Goal: Task Accomplishment & Management: Manage account settings

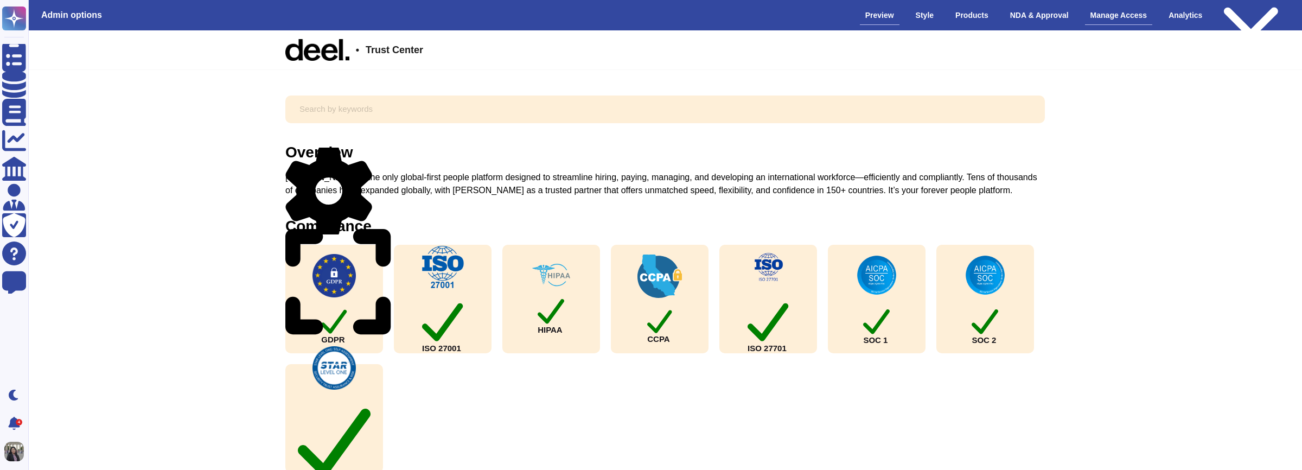
click at [1108, 8] on div "Manage Access" at bounding box center [1119, 15] width 68 height 19
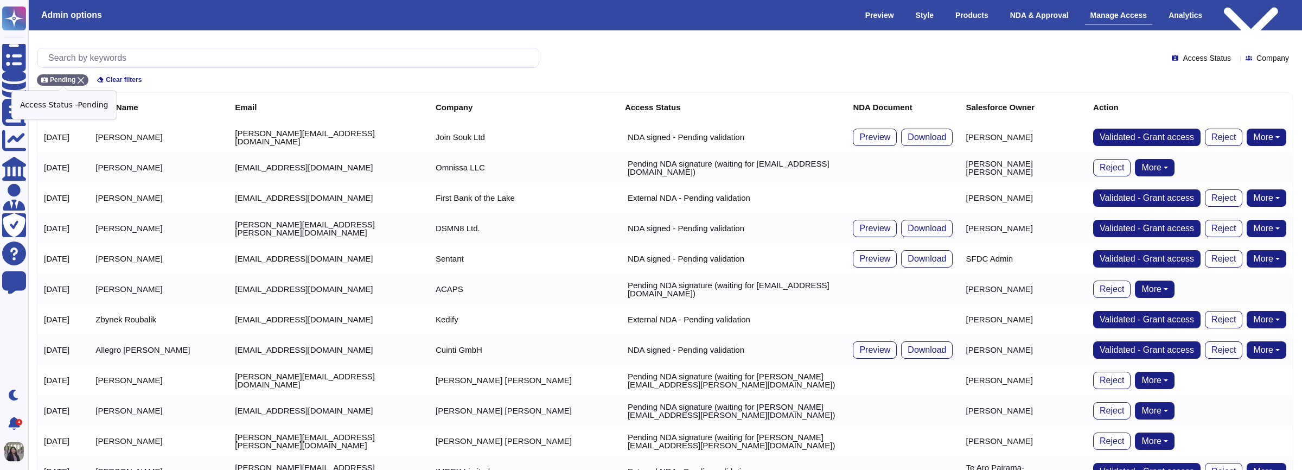
click at [85, 79] on div "Pending" at bounding box center [63, 79] width 52 height 11
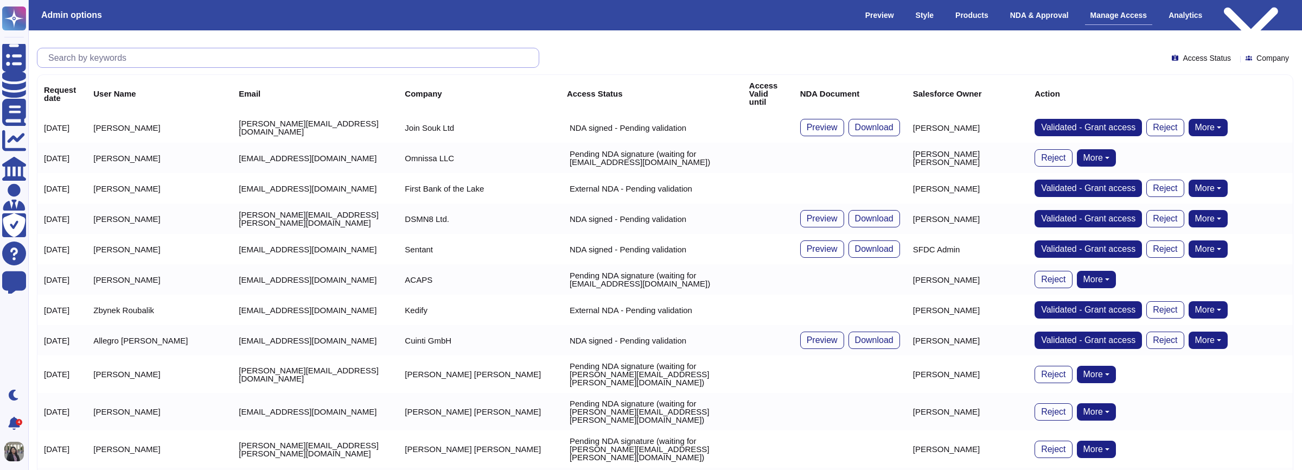
click at [96, 55] on input "text" at bounding box center [291, 57] width 496 height 19
paste input "[PERSON_NAME][EMAIL_ADDRESS][PERSON_NAME][DOMAIN_NAME]"
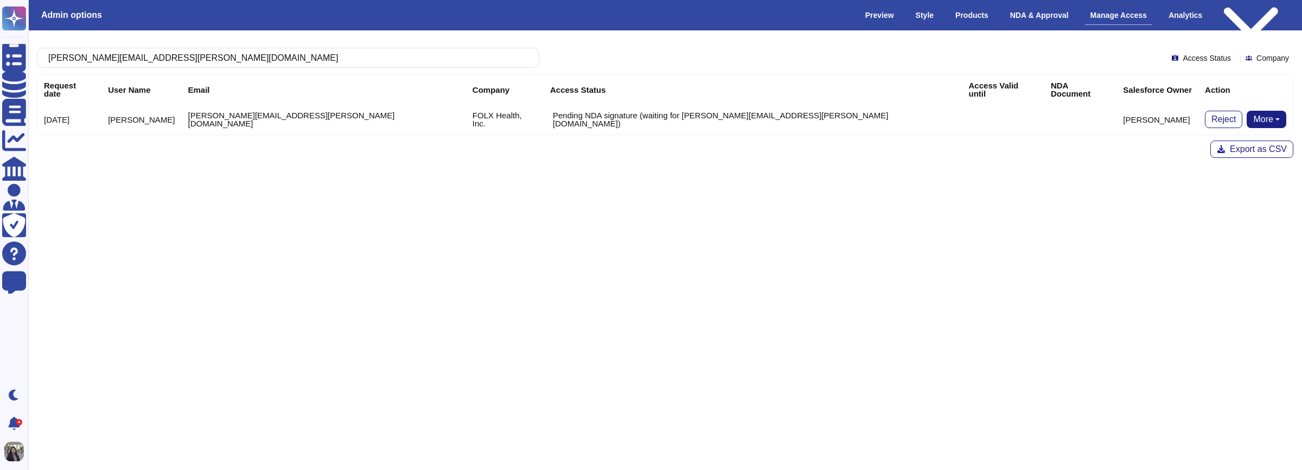
type input "[PERSON_NAME][EMAIL_ADDRESS][PERSON_NAME][DOMAIN_NAME]"
click at [1247, 115] on button "More" at bounding box center [1267, 119] width 40 height 17
click at [1247, 134] on link "Bypass [PERSON_NAME]" at bounding box center [1307, 140] width 120 height 13
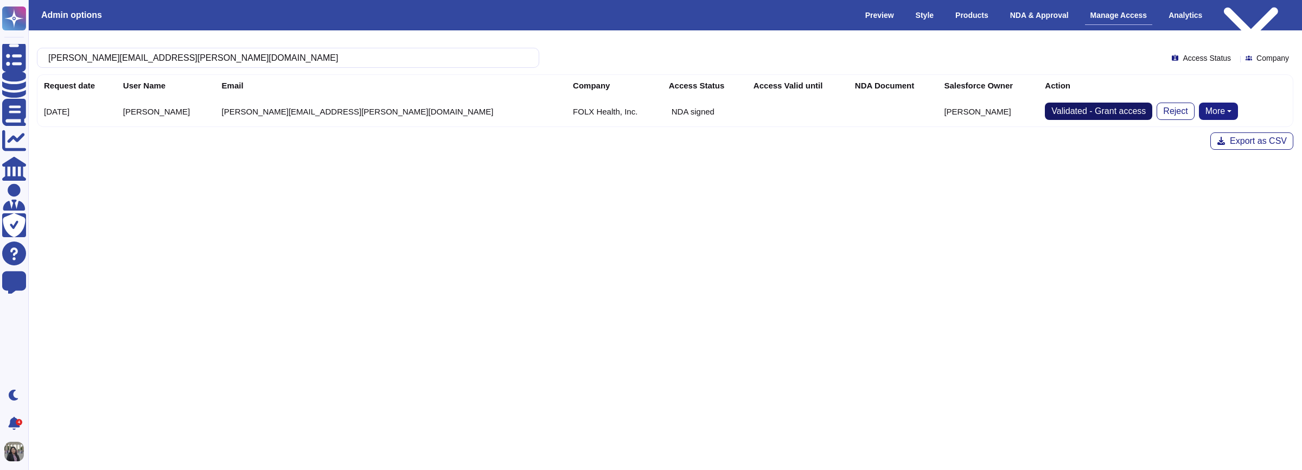
click at [1062, 113] on span "Validated - Grant access" at bounding box center [1098, 111] width 94 height 9
click at [1040, 17] on div "NDA & Approval" at bounding box center [1039, 15] width 69 height 19
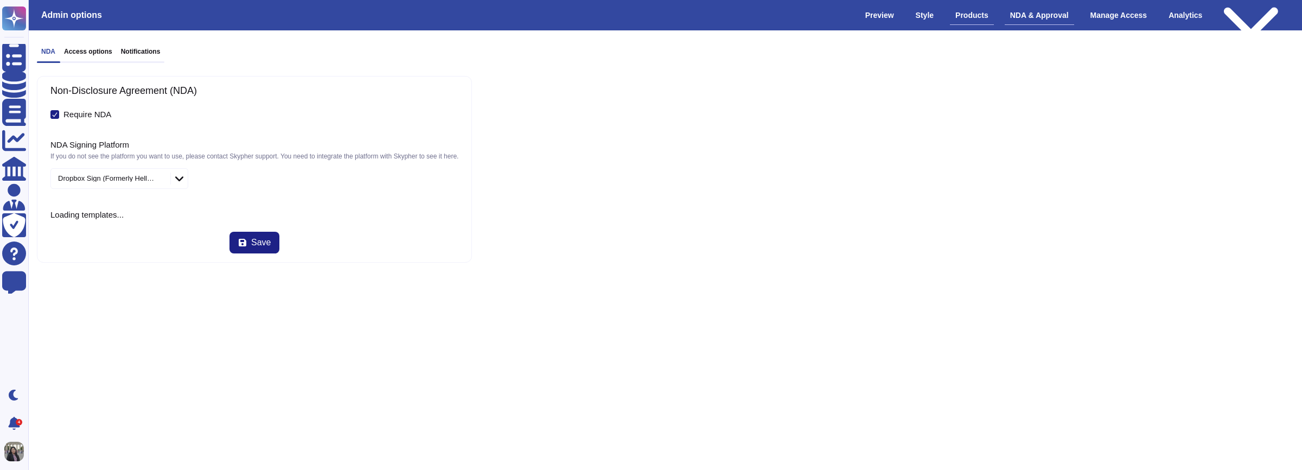
click at [960, 16] on div "Products" at bounding box center [972, 15] width 44 height 19
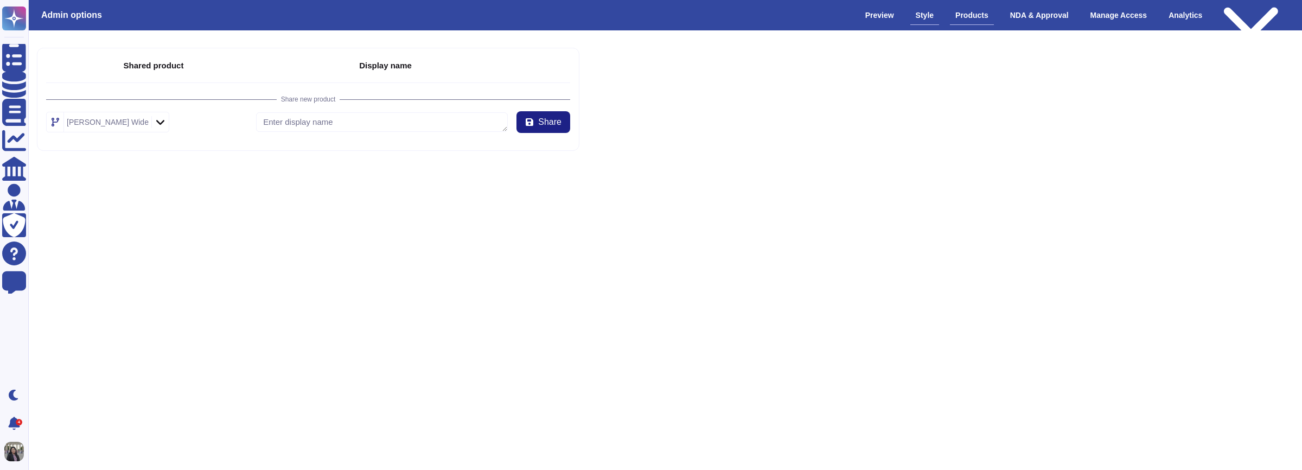
click at [916, 20] on div "Style" at bounding box center [924, 15] width 29 height 19
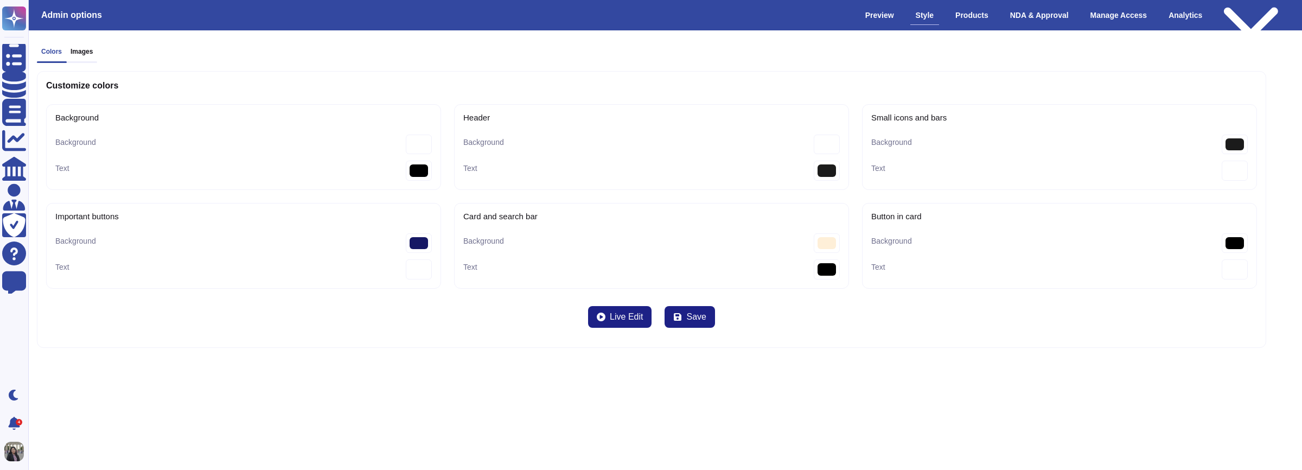
type bar-Text "#000000"
click at [860, 20] on div "Preview" at bounding box center [880, 15] width 40 height 19
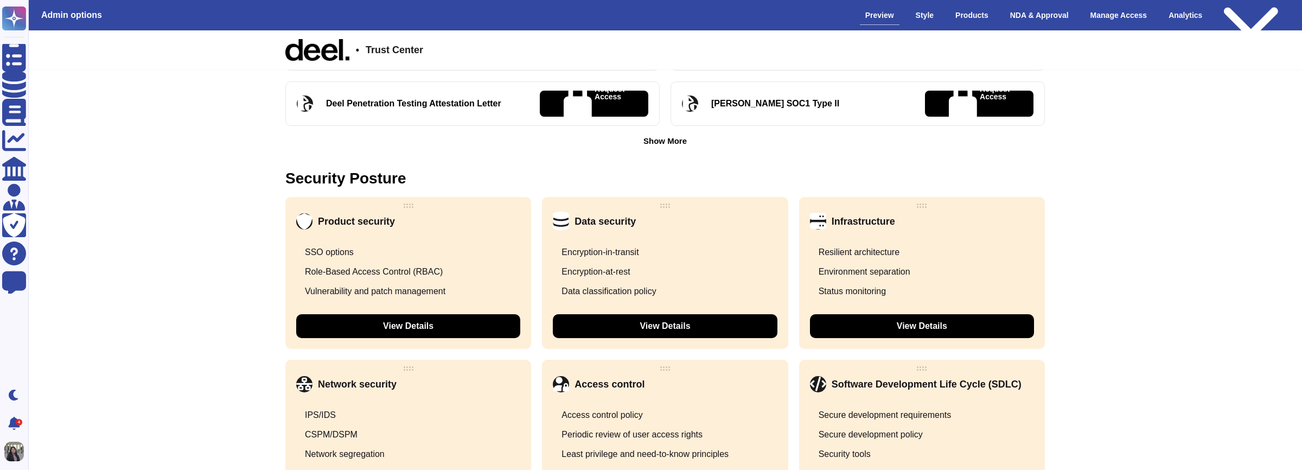
scroll to position [529, 0]
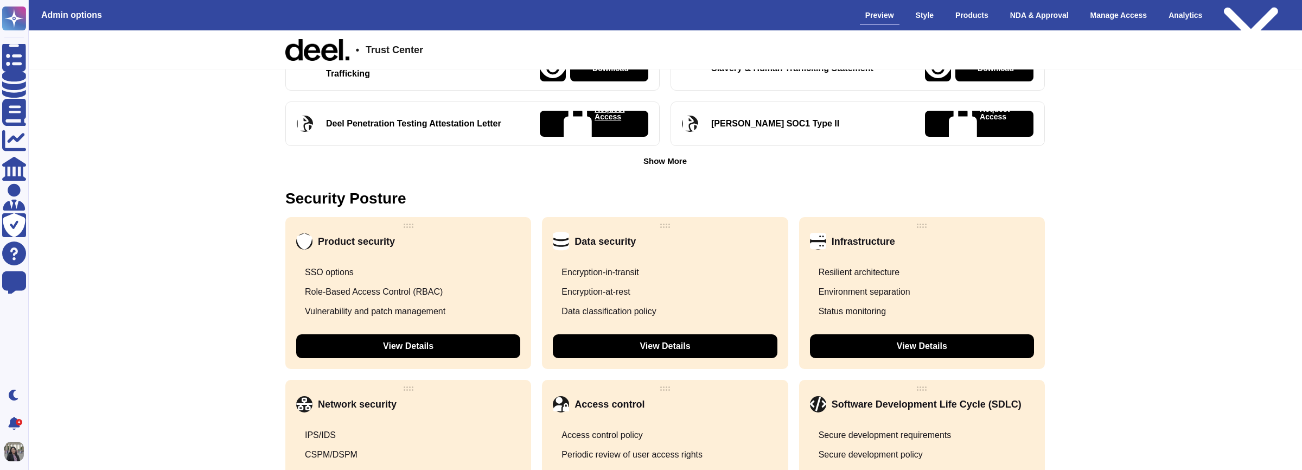
click at [606, 120] on p "Request Access" at bounding box center [610, 123] width 30 height 37
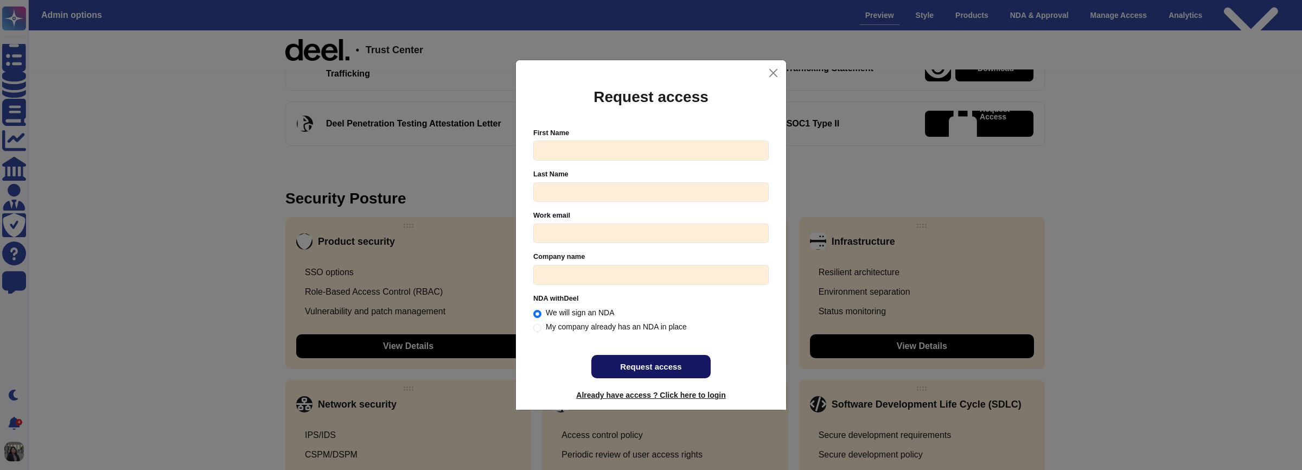
radio input "true"
drag, startPoint x: 561, startPoint y: 390, endPoint x: 750, endPoint y: 385, distance: 188.8
click at [748, 385] on div "Request access First Name Last Name Work email Please register with a valid cor…" at bounding box center [651, 248] width 270 height 324
drag, startPoint x: 557, startPoint y: 394, endPoint x: 715, endPoint y: 395, distance: 158.4
click at [715, 395] on div "Request access First Name Last Name Work email Please register with a valid cor…" at bounding box center [651, 248] width 270 height 324
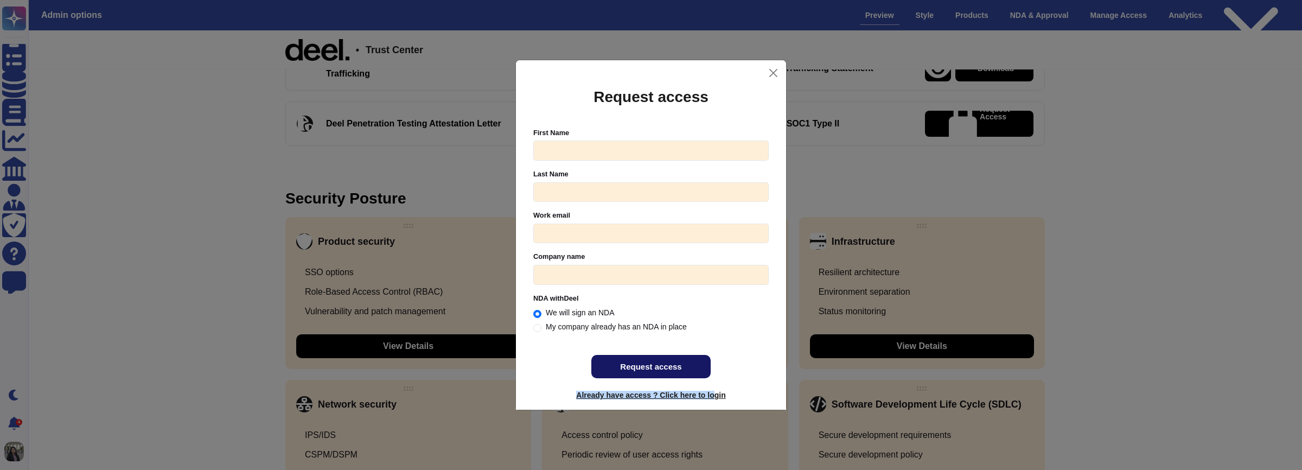
copy span "Already have access ? Click here to lo"
